Goal: Task Accomplishment & Management: Use online tool/utility

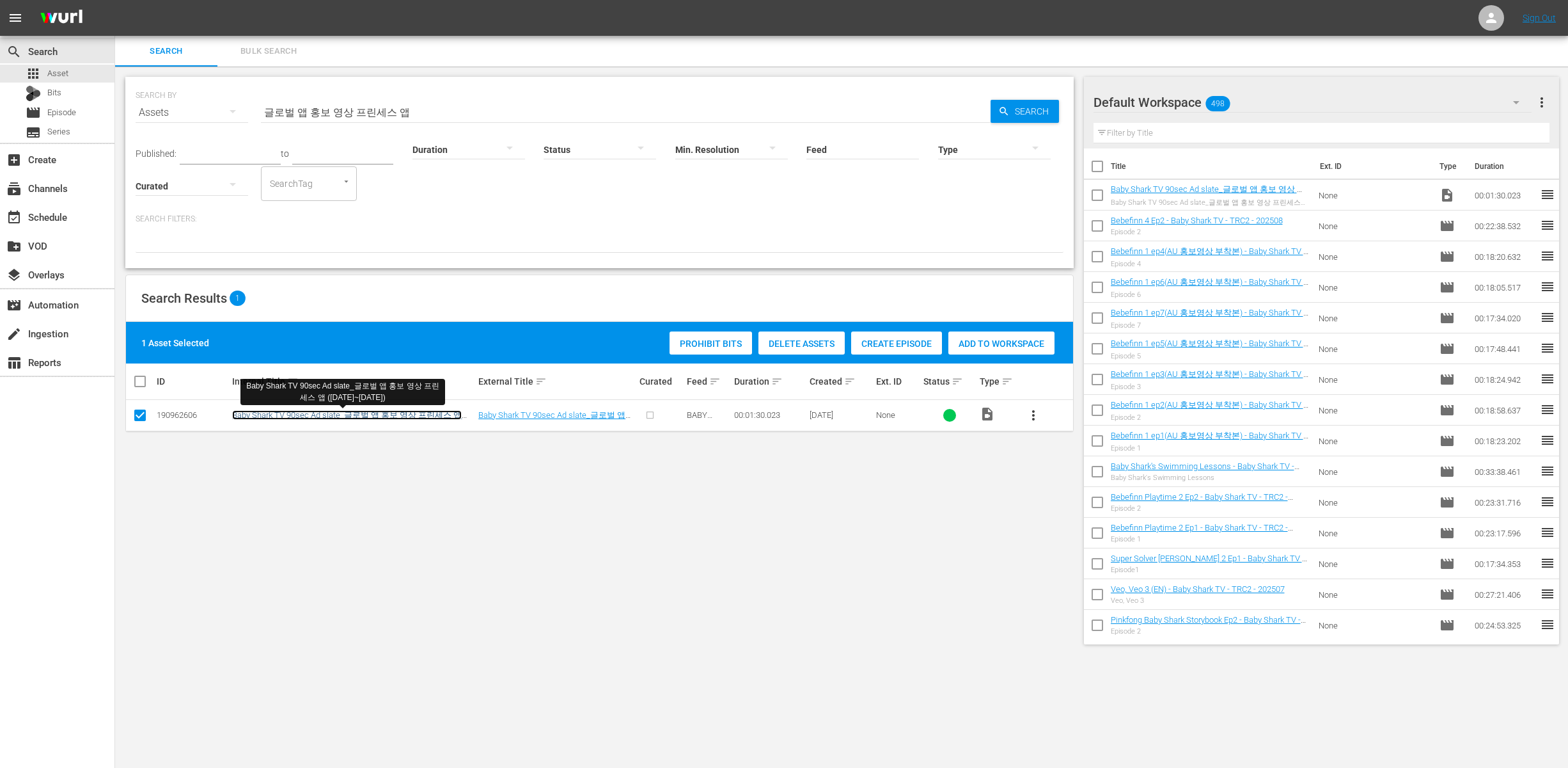
click at [410, 412] on link "Baby Shark TV 90sec Ad slate_글로벌 앱 홍보 영상 프린세스 앱 ([DATE]~[DATE])" at bounding box center [347, 420] width 230 height 21
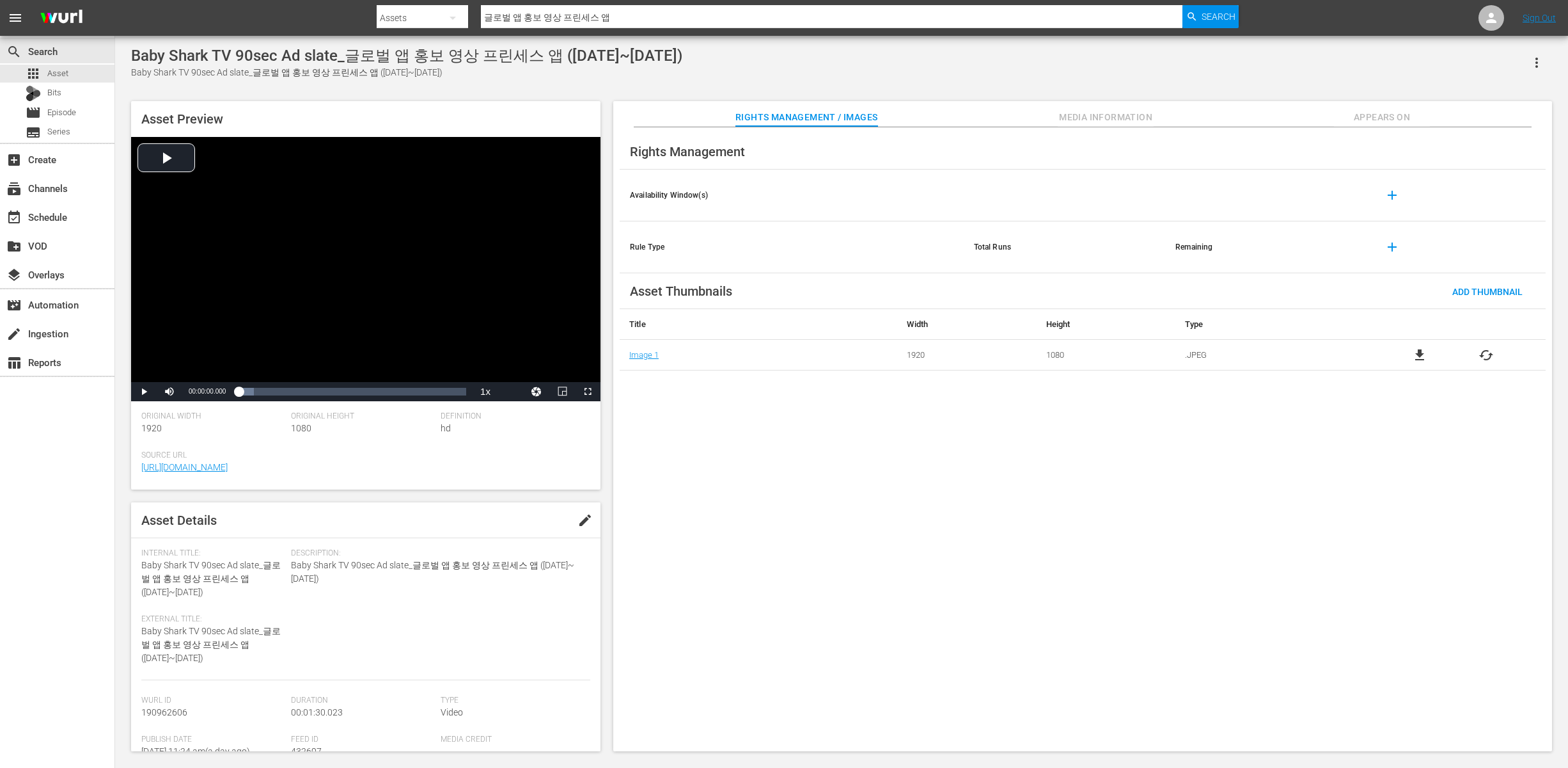
click at [1086, 451] on div "Rights Management Availability Window(s) add Rule Type Total Runs Remaining add…" at bounding box center [1082, 440] width 939 height 624
click at [589, 527] on button "edit" at bounding box center [585, 520] width 31 height 31
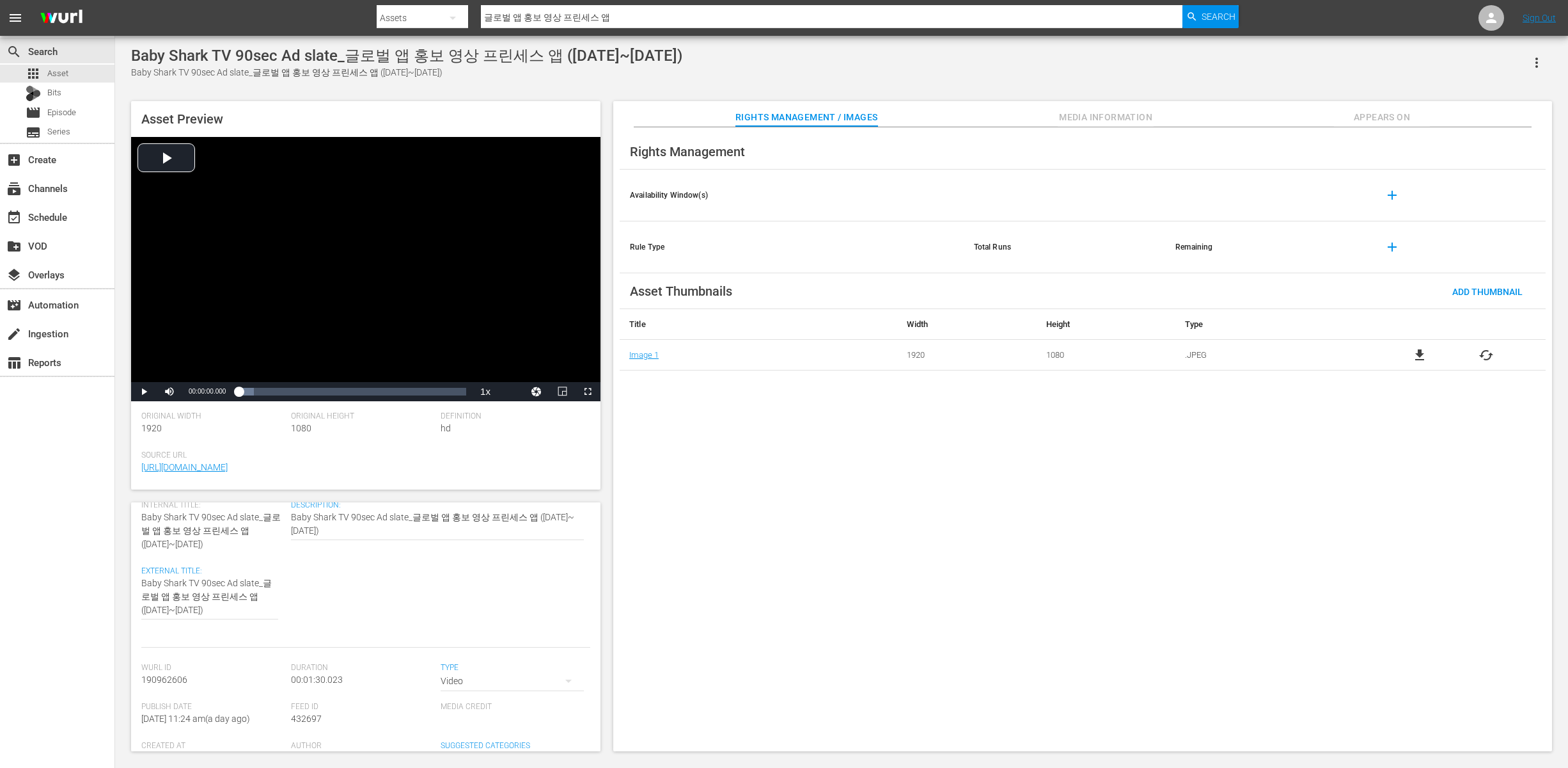
scroll to position [106, 0]
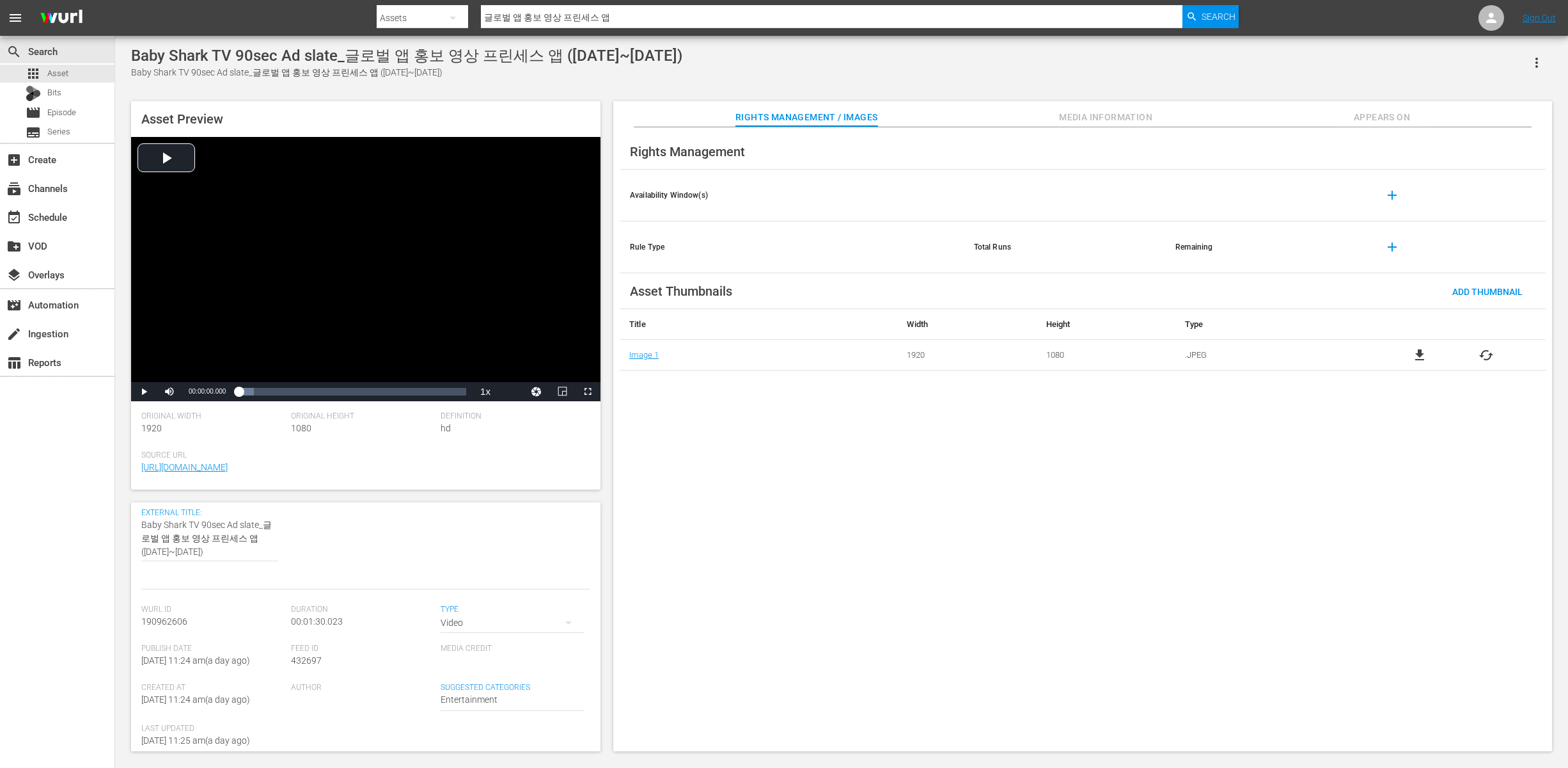
click at [518, 626] on div "Video" at bounding box center [512, 623] width 143 height 36
click at [492, 646] on div "Ad" at bounding box center [504, 646] width 110 height 21
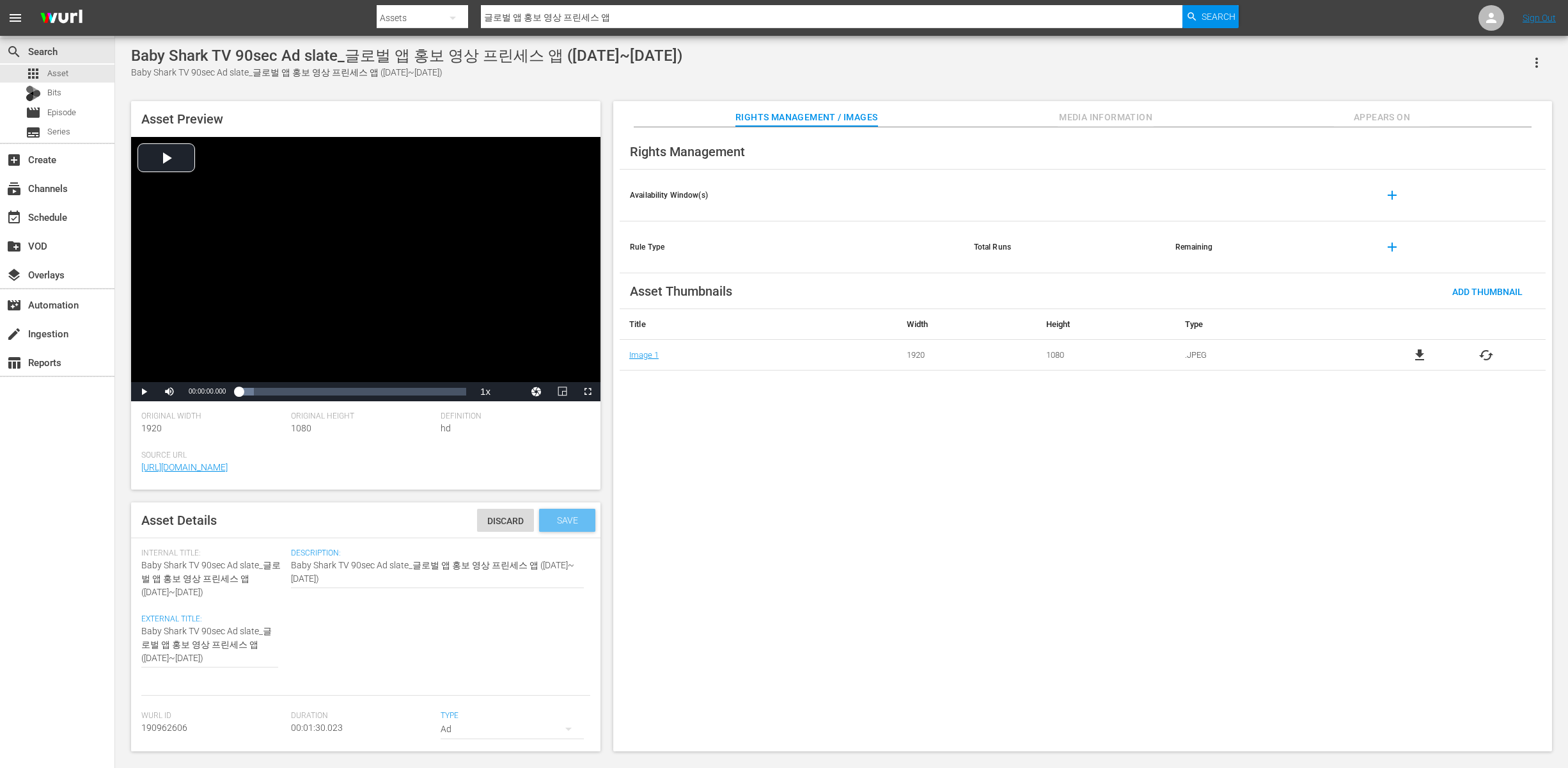
click at [545, 525] on div "Save" at bounding box center [567, 520] width 56 height 23
